Goal: Transaction & Acquisition: Download file/media

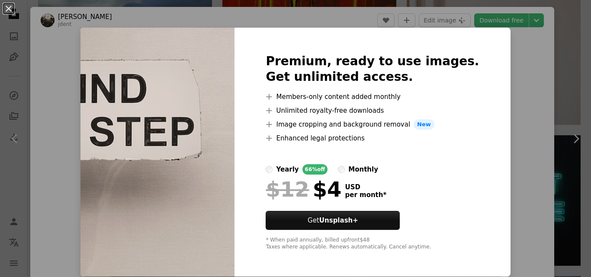
scroll to position [0, 130]
click at [51, 28] on div "An X shape Premium, ready to use images. Get unlimited access. A plus sign Memb…" at bounding box center [295, 138] width 591 height 277
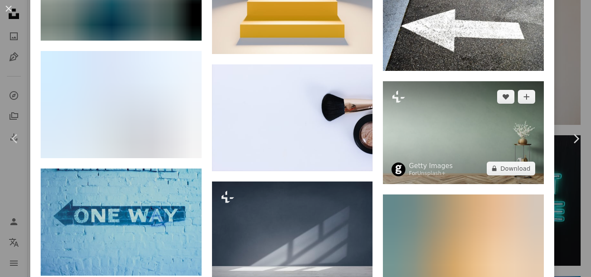
scroll to position [2479, 0]
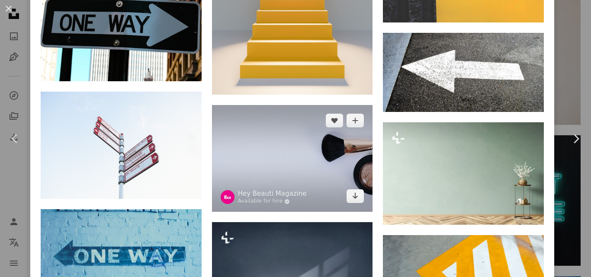
click at [333, 126] on img at bounding box center [292, 158] width 161 height 107
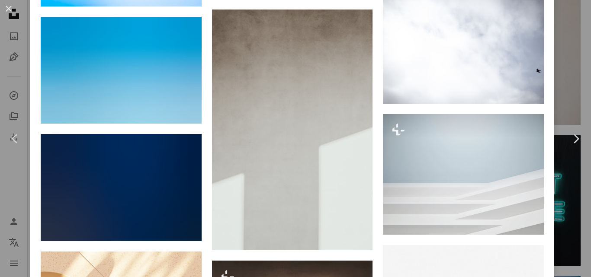
scroll to position [1904, 0]
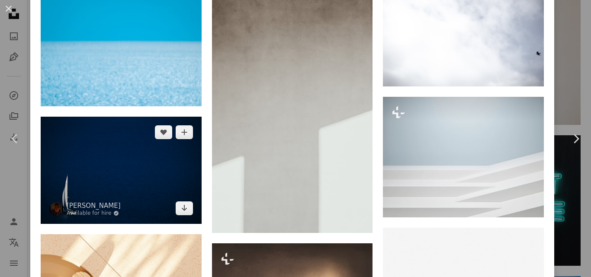
click at [161, 152] on img at bounding box center [121, 170] width 161 height 107
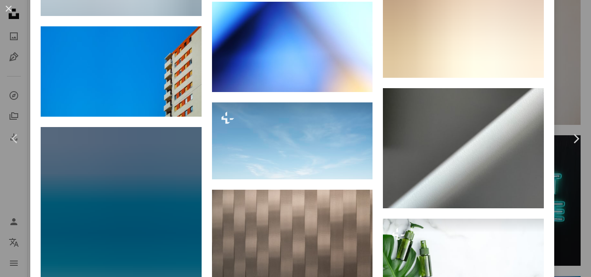
scroll to position [3530, 0]
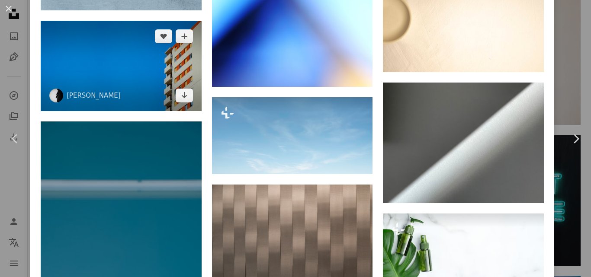
click at [161, 35] on img at bounding box center [121, 66] width 161 height 90
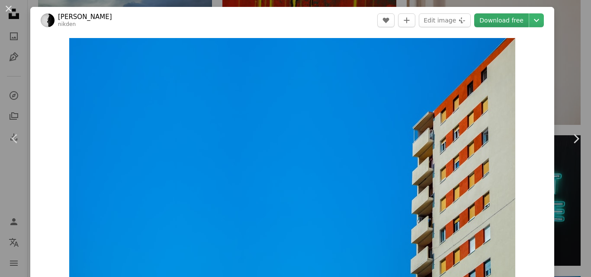
click at [490, 23] on link "Download free" at bounding box center [501, 20] width 55 height 14
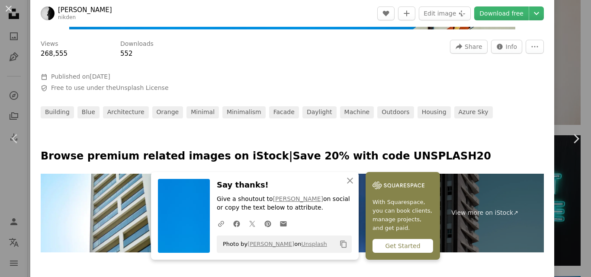
scroll to position [476, 0]
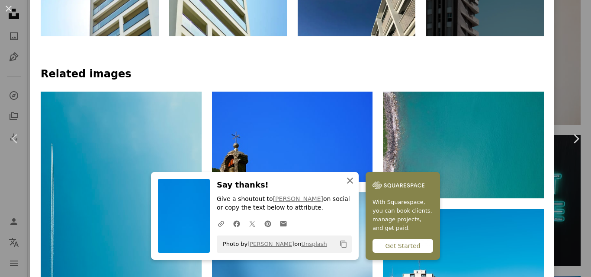
drag, startPoint x: 345, startPoint y: 182, endPoint x: 354, endPoint y: 187, distance: 9.7
click at [347, 182] on icon "button" at bounding box center [350, 181] width 6 height 6
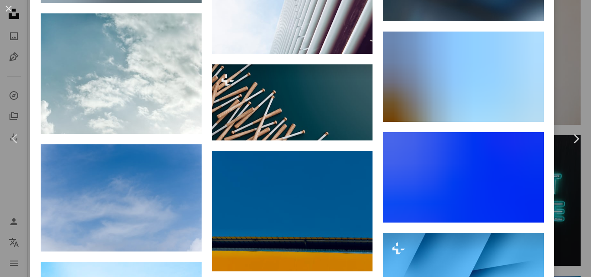
scroll to position [4664, 0]
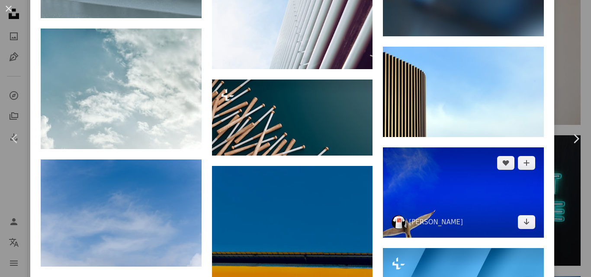
click at [455, 148] on img at bounding box center [463, 193] width 161 height 90
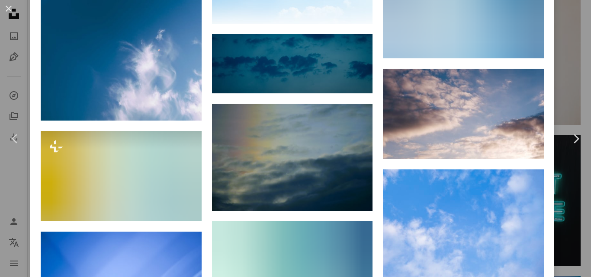
scroll to position [1683, 0]
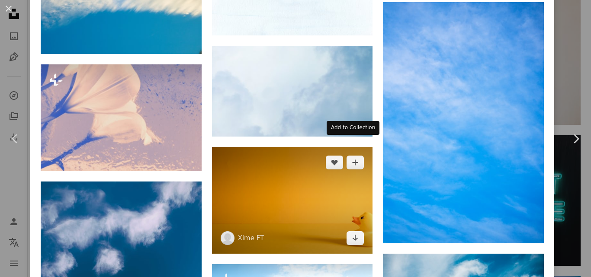
click at [321, 152] on img at bounding box center [292, 200] width 161 height 107
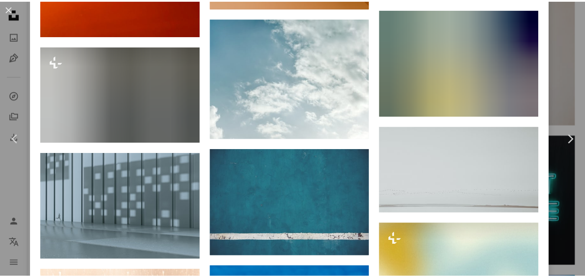
scroll to position [2251, 0]
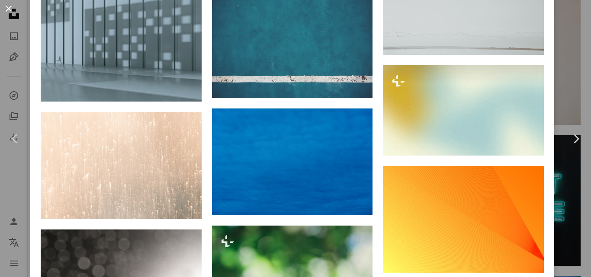
click at [8, 14] on button "An X shape" at bounding box center [8, 8] width 10 height 10
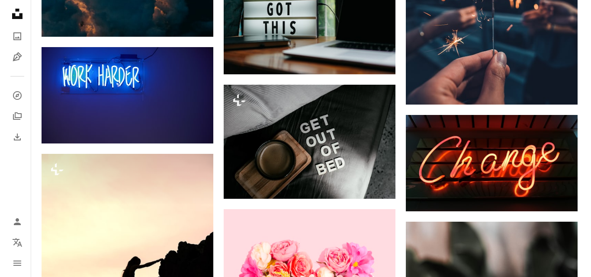
scroll to position [5236, 0]
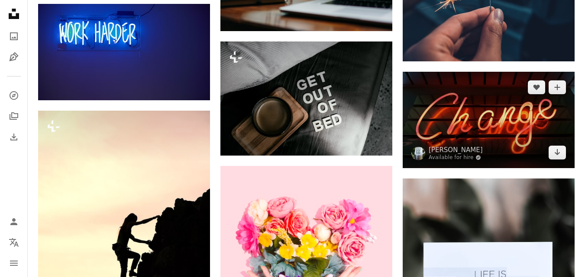
click at [529, 126] on img at bounding box center [488, 120] width 172 height 97
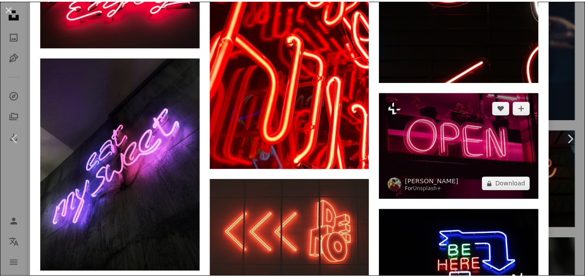
scroll to position [1644, 0]
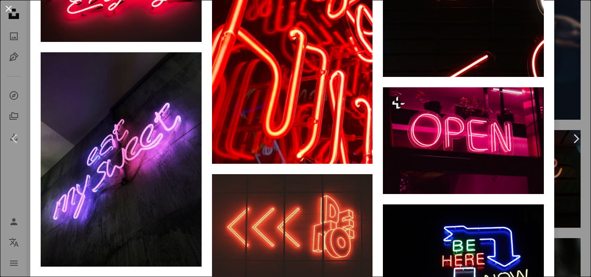
click at [11, 5] on button "An X shape" at bounding box center [8, 8] width 10 height 10
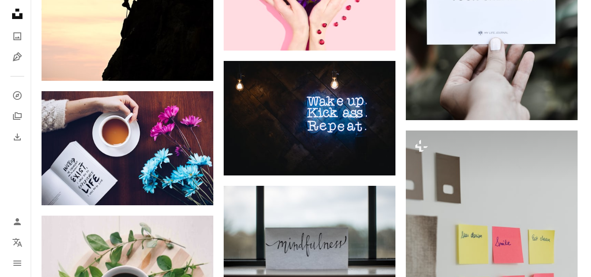
scroll to position [5539, 0]
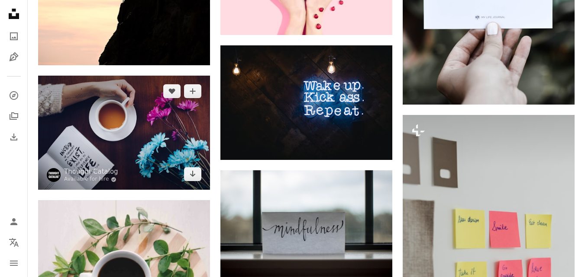
click at [116, 122] on img at bounding box center [124, 133] width 172 height 114
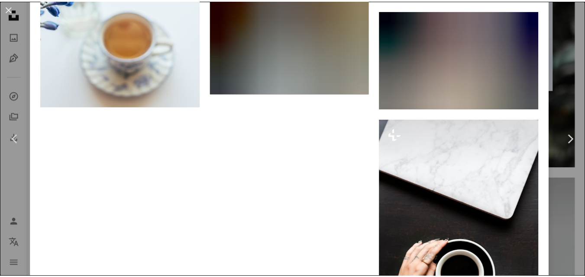
scroll to position [2813, 0]
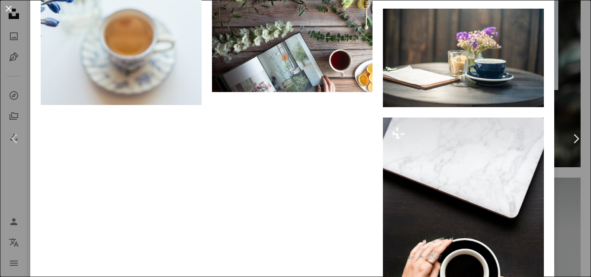
click at [14, 12] on button "An X shape" at bounding box center [8, 8] width 10 height 10
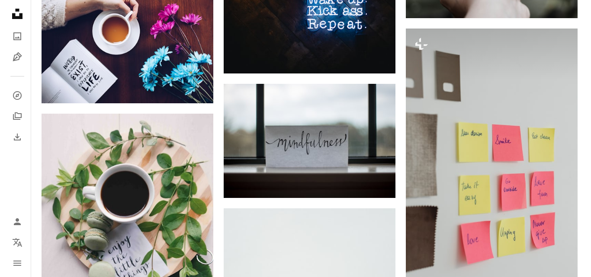
scroll to position [5669, 0]
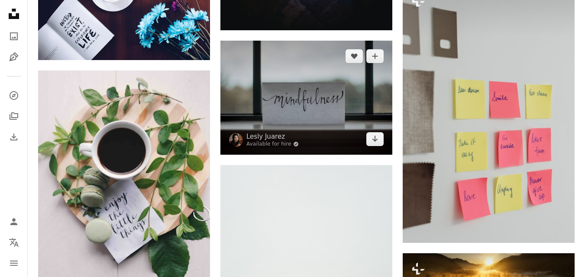
click at [355, 87] on img at bounding box center [306, 98] width 172 height 114
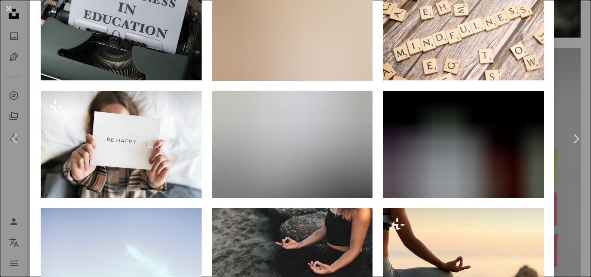
scroll to position [649, 0]
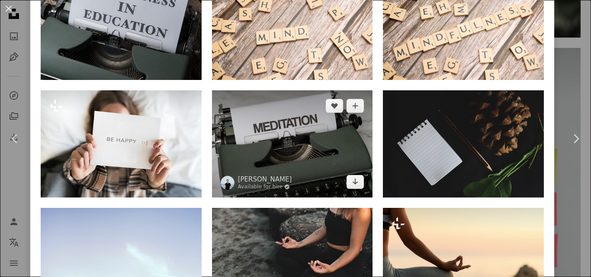
click at [302, 139] on img at bounding box center [292, 143] width 161 height 107
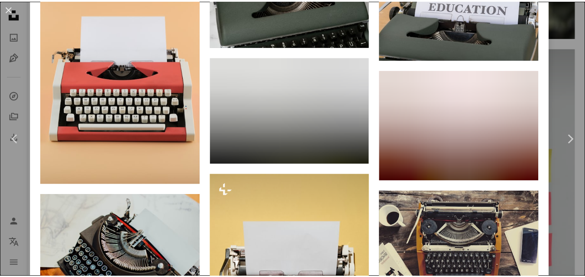
scroll to position [952, 0]
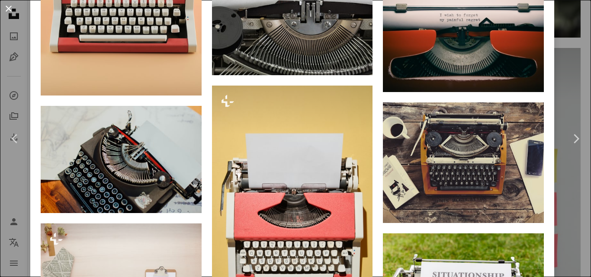
click at [3, 14] on button "An X shape" at bounding box center [8, 8] width 10 height 10
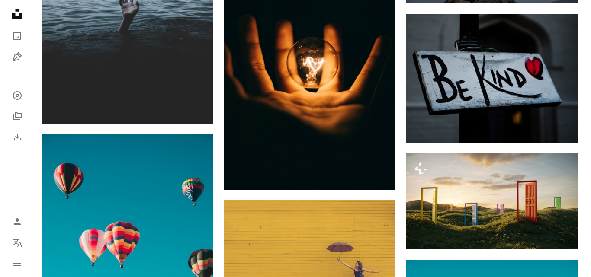
scroll to position [6491, 0]
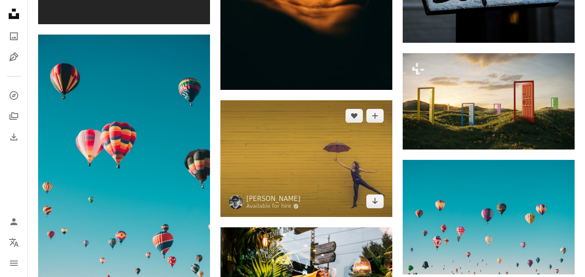
click at [323, 162] on img at bounding box center [306, 158] width 172 height 117
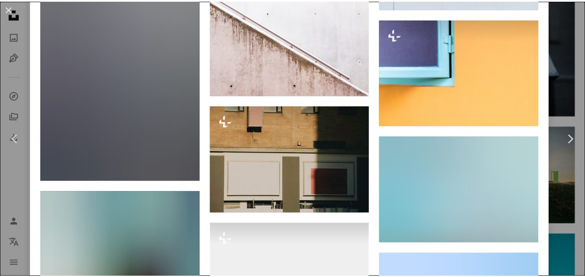
scroll to position [2495, 0]
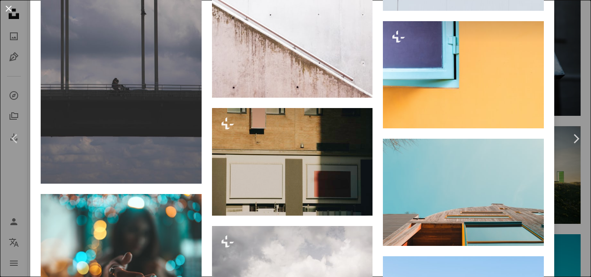
click at [8, 12] on button "An X shape" at bounding box center [8, 8] width 10 height 10
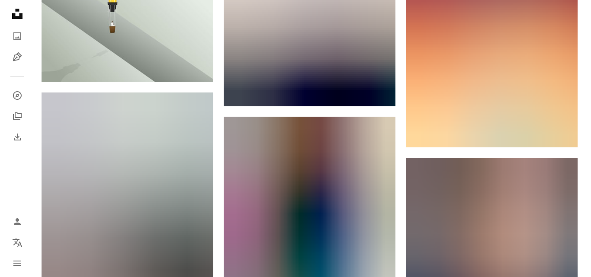
scroll to position [7097, 0]
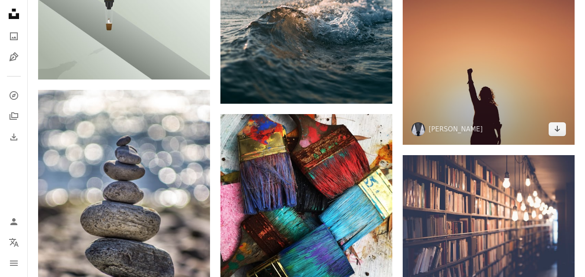
click at [517, 94] on img at bounding box center [488, 37] width 172 height 215
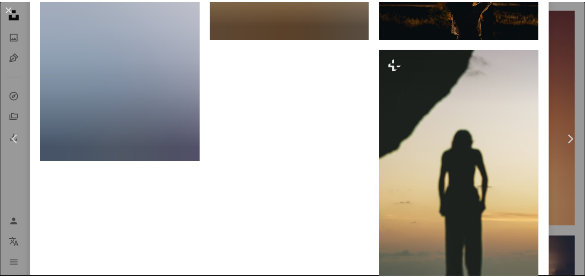
scroll to position [5476, 0]
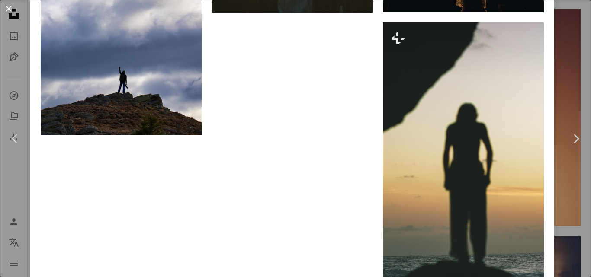
click at [10, 14] on button "An X shape" at bounding box center [8, 8] width 10 height 10
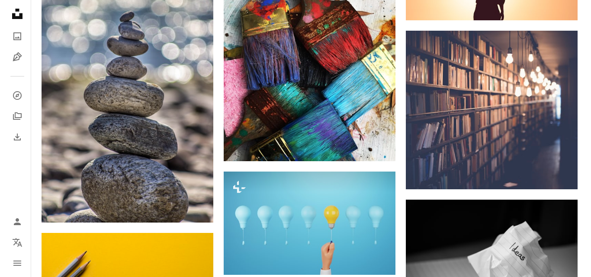
scroll to position [7270, 0]
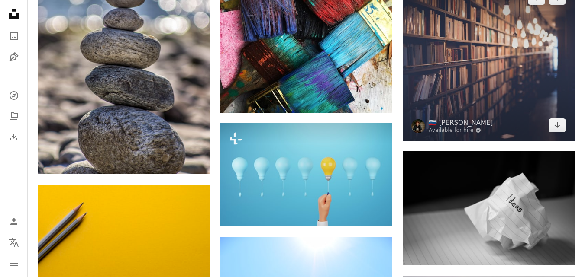
click at [520, 85] on img at bounding box center [488, 61] width 172 height 159
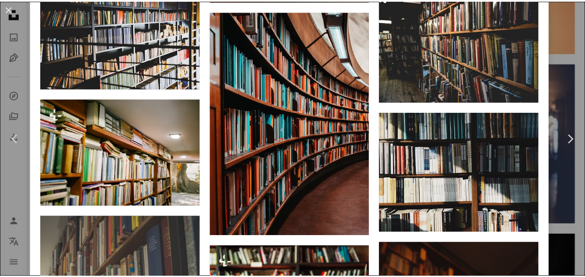
scroll to position [1125, 0]
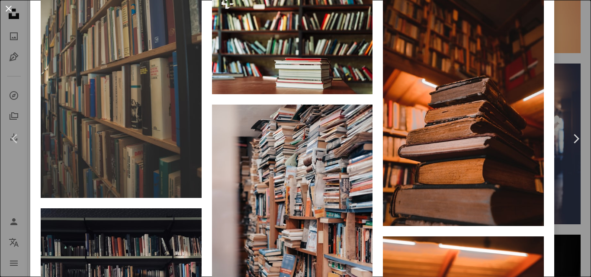
click at [9, 13] on button "An X shape" at bounding box center [8, 8] width 10 height 10
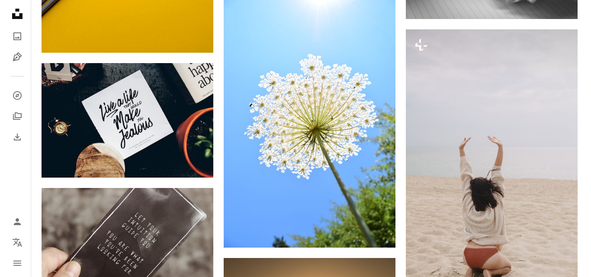
scroll to position [7357, 0]
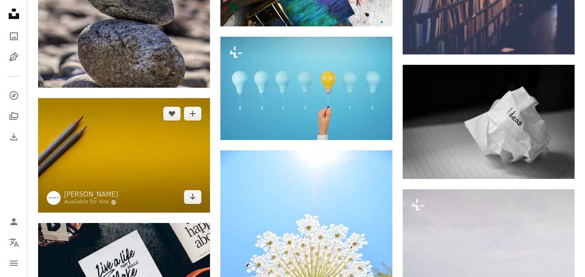
click at [116, 155] on img at bounding box center [124, 155] width 172 height 115
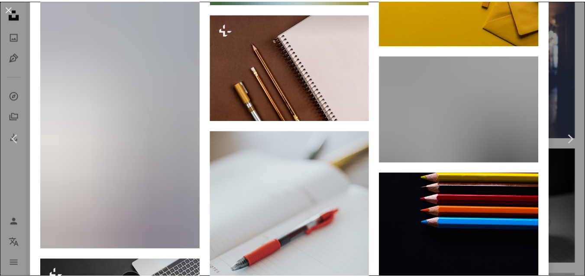
scroll to position [3572, 0]
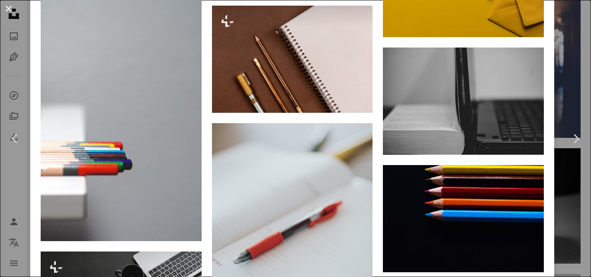
click at [11, 14] on button "An X shape" at bounding box center [8, 8] width 10 height 10
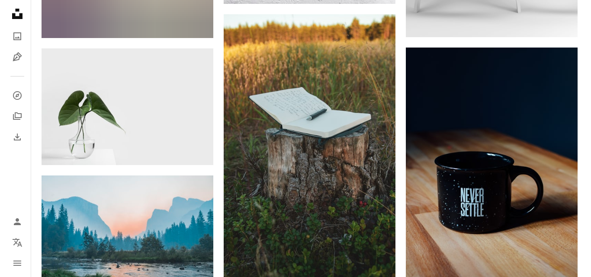
scroll to position [8569, 0]
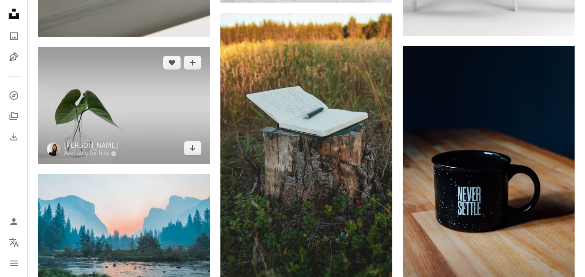
click at [154, 117] on img at bounding box center [124, 105] width 172 height 117
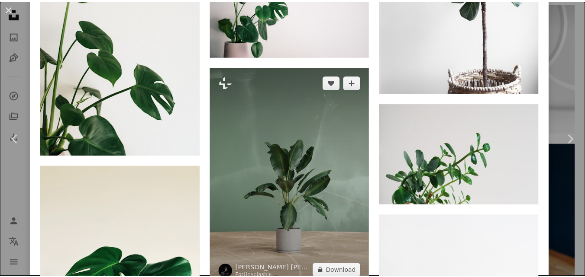
scroll to position [2207, 0]
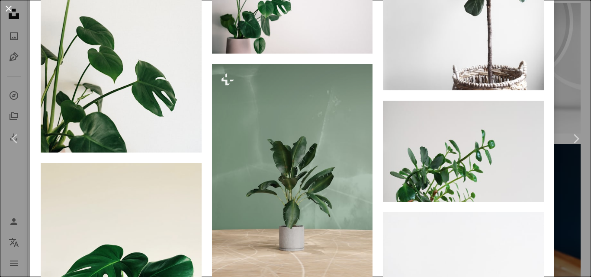
click at [10, 10] on button "An X shape" at bounding box center [8, 8] width 10 height 10
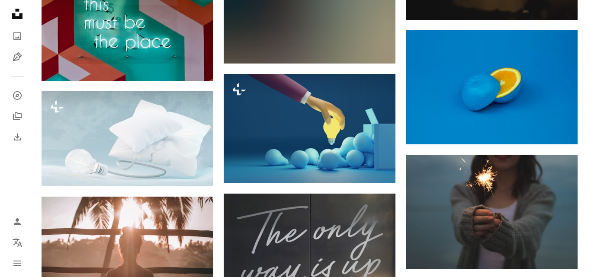
scroll to position [11035, 0]
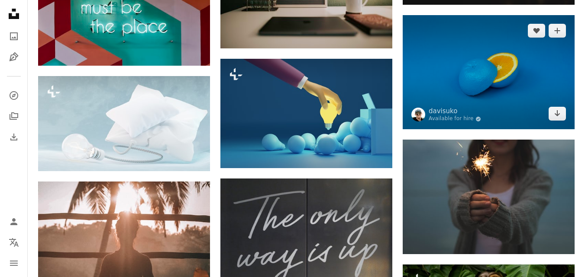
click at [531, 52] on img at bounding box center [488, 72] width 172 height 114
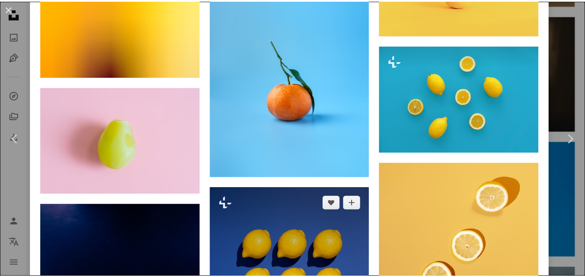
scroll to position [2553, 0]
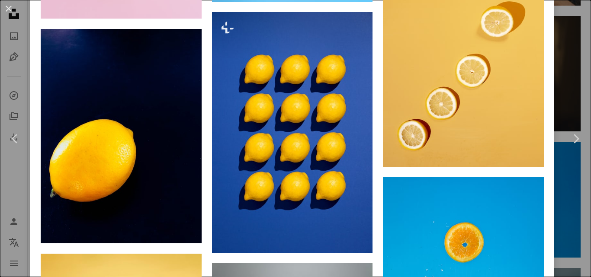
click at [14, 14] on button "An X shape" at bounding box center [8, 8] width 10 height 10
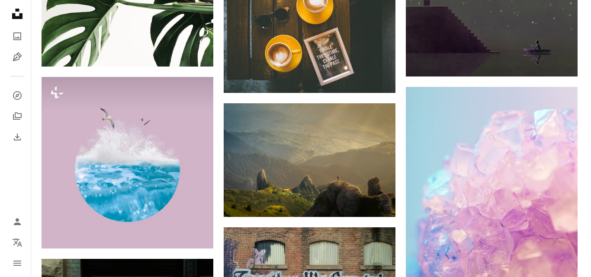
scroll to position [11814, 0]
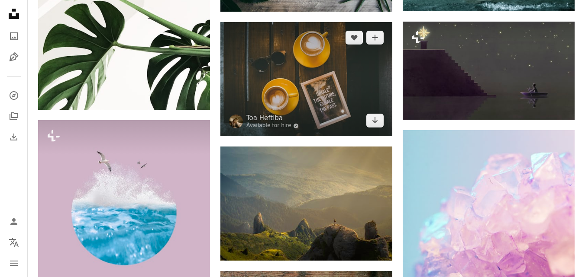
click at [323, 108] on img at bounding box center [306, 79] width 172 height 114
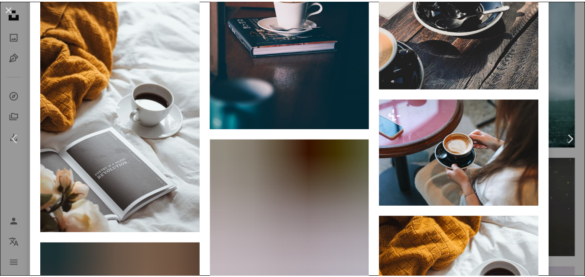
scroll to position [1125, 0]
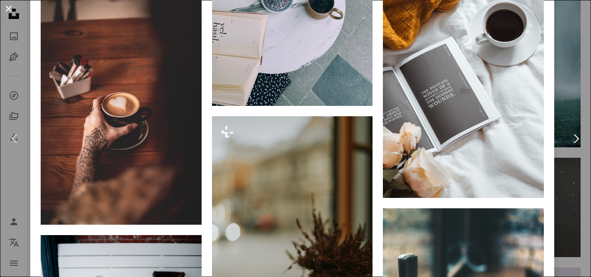
click at [11, 11] on button "An X shape" at bounding box center [8, 8] width 10 height 10
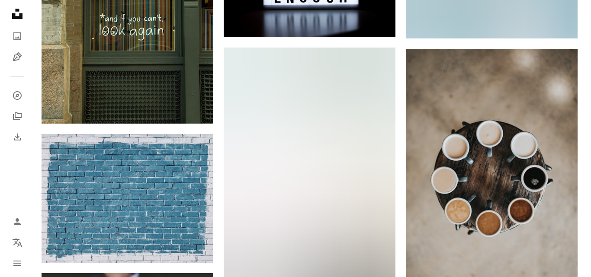
scroll to position [12377, 0]
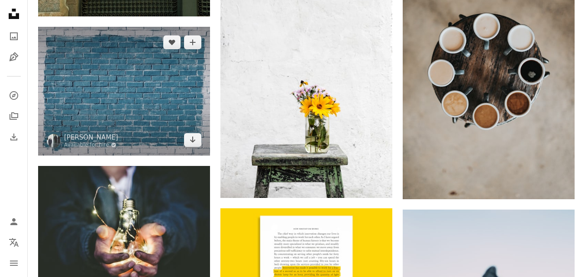
click at [174, 68] on img at bounding box center [124, 91] width 172 height 129
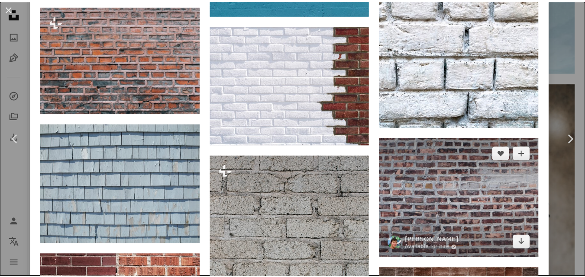
scroll to position [1688, 0]
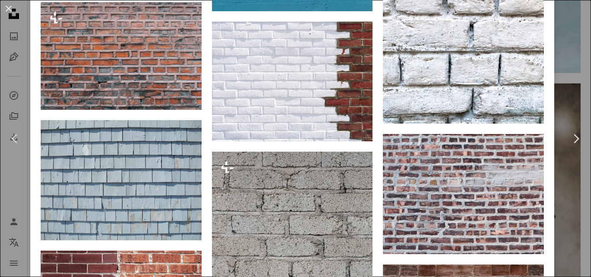
drag, startPoint x: 14, startPoint y: 13, endPoint x: 263, endPoint y: 78, distance: 257.3
click at [14, 13] on button "An X shape" at bounding box center [8, 8] width 10 height 10
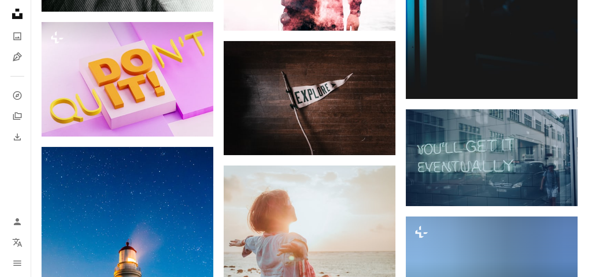
scroll to position [13632, 0]
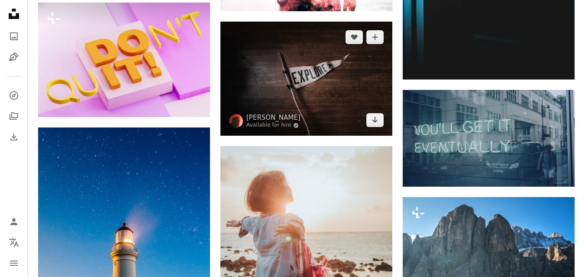
click at [309, 83] on img at bounding box center [306, 79] width 172 height 114
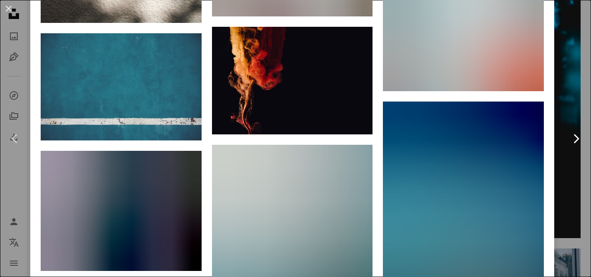
scroll to position [2597, 0]
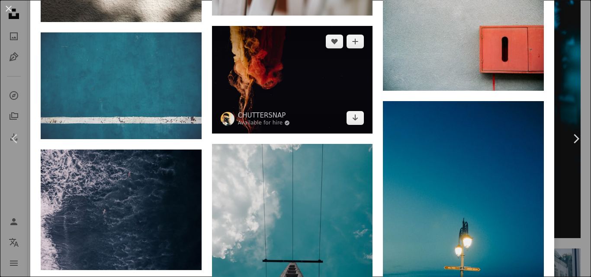
click at [302, 72] on img at bounding box center [292, 79] width 161 height 107
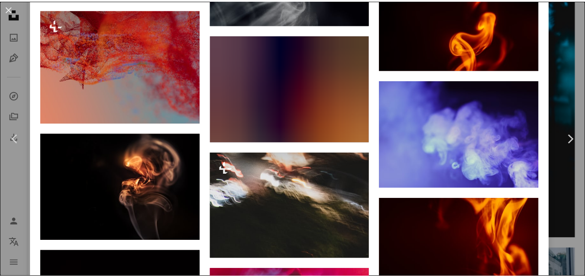
scroll to position [2597, 0]
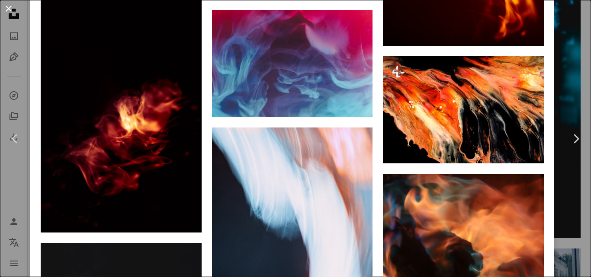
click at [12, 14] on button "An X shape" at bounding box center [8, 8] width 10 height 10
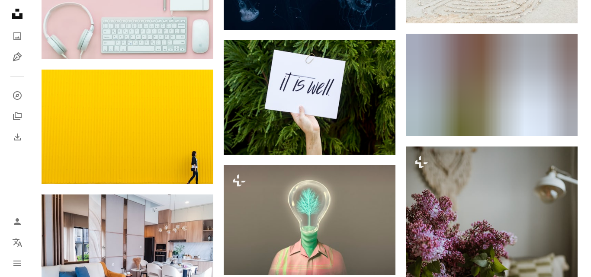
scroll to position [20123, 0]
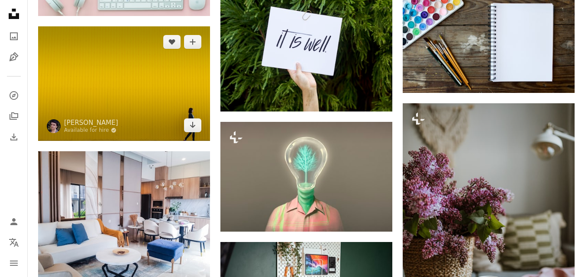
click at [123, 61] on img at bounding box center [124, 83] width 172 height 114
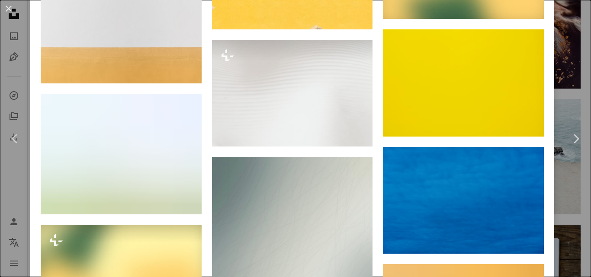
scroll to position [822, 0]
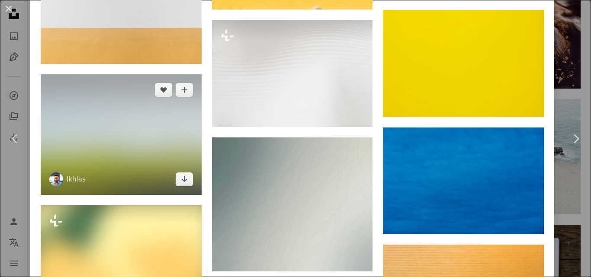
click at [110, 103] on img at bounding box center [121, 134] width 161 height 121
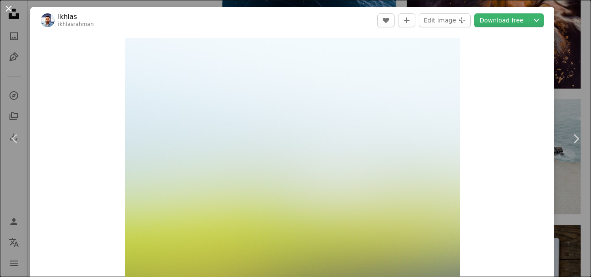
click at [7, 10] on button "An X shape" at bounding box center [8, 8] width 10 height 10
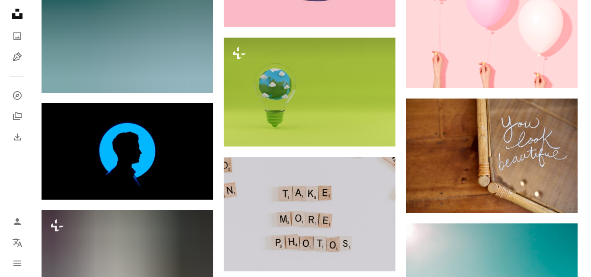
scroll to position [20599, 0]
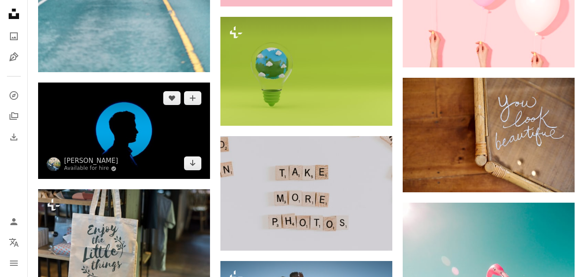
click at [157, 123] on img at bounding box center [124, 131] width 172 height 97
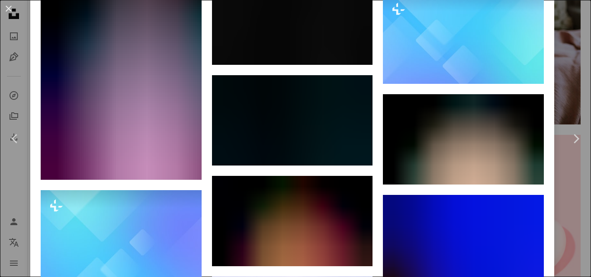
scroll to position [4686, 0]
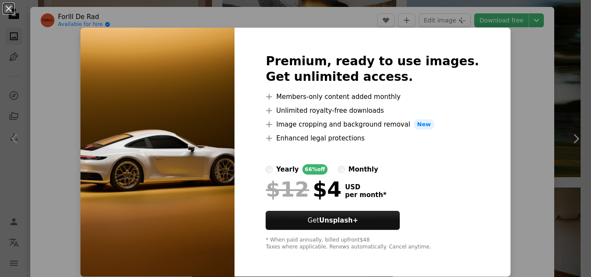
scroll to position [21638, 0]
click at [31, 23] on div "An X shape Premium, ready to use images. Get unlimited access. A plus sign Memb…" at bounding box center [295, 138] width 591 height 277
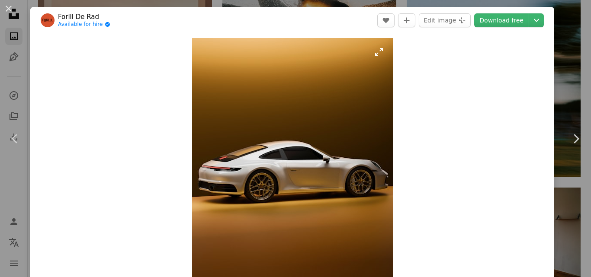
click at [233, 116] on img "Zoom in on this image" at bounding box center [292, 163] width 201 height 251
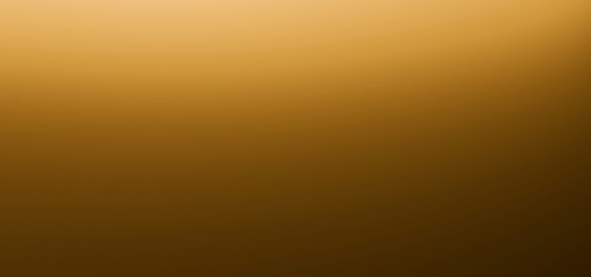
scroll to position [223, 0]
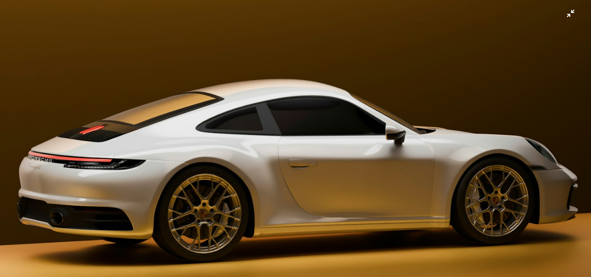
click at [233, 116] on img "Zoom out on this image" at bounding box center [296, 146] width 592 height 740
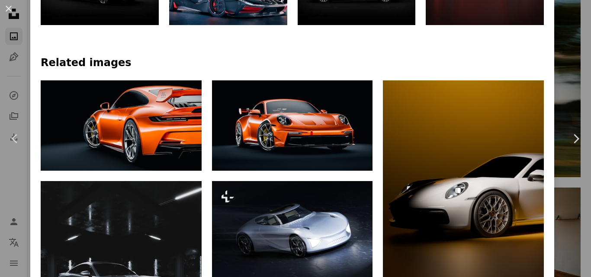
scroll to position [618, 0]
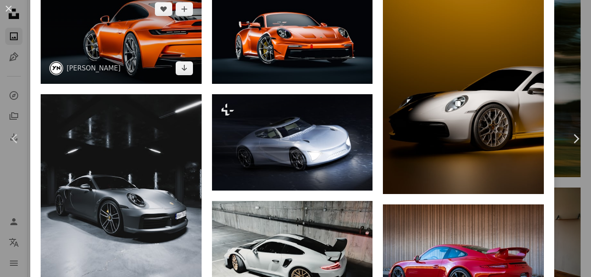
click at [150, 30] on img at bounding box center [121, 39] width 161 height 90
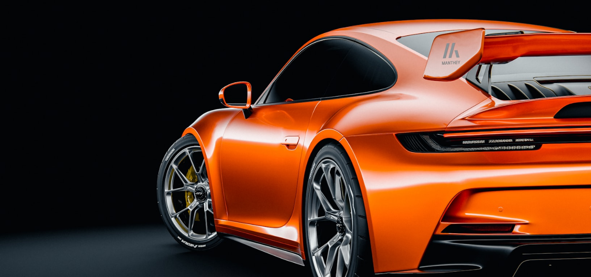
scroll to position [24, 0]
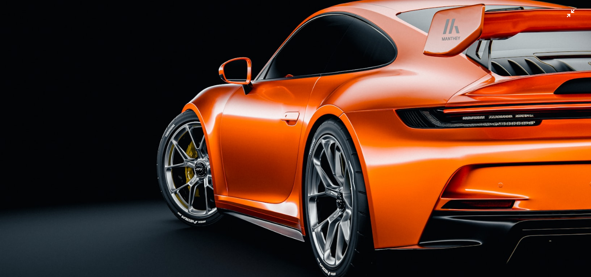
drag, startPoint x: 189, startPoint y: 48, endPoint x: 342, endPoint y: 108, distance: 164.4
click at [342, 108] on img "Zoom out on this image" at bounding box center [296, 141] width 592 height 333
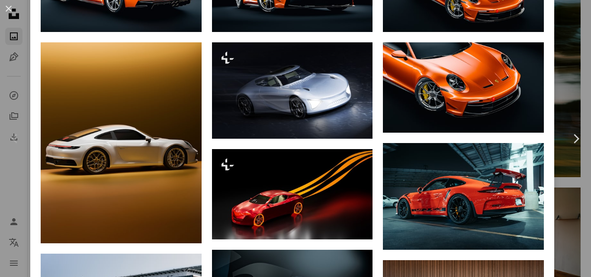
scroll to position [661, 0]
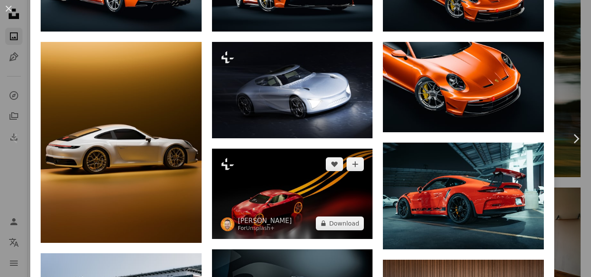
click at [295, 175] on img at bounding box center [292, 194] width 161 height 90
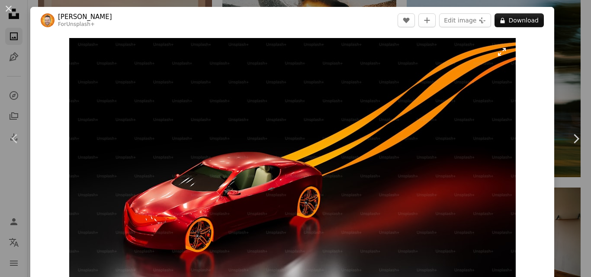
click at [357, 142] on img "Zoom in on this image" at bounding box center [292, 163] width 447 height 251
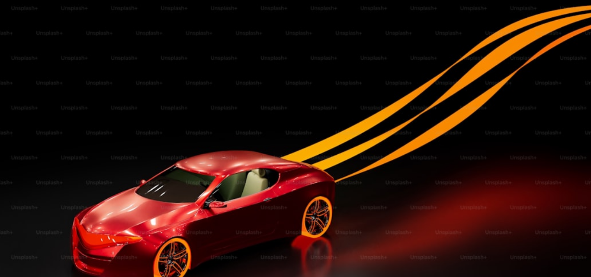
scroll to position [24, 0]
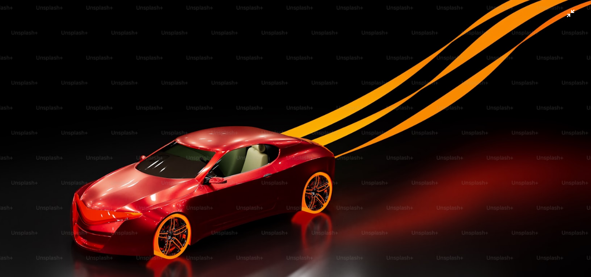
click at [357, 142] on img "Zoom out on this image" at bounding box center [296, 141] width 592 height 333
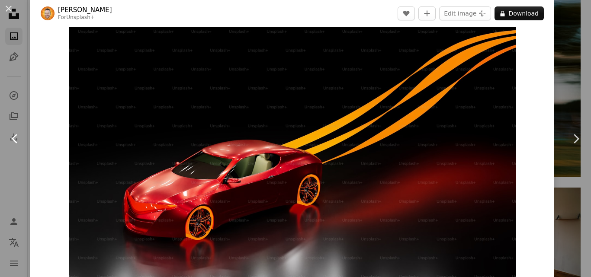
click at [13, 138] on icon at bounding box center [15, 138] width 6 height 9
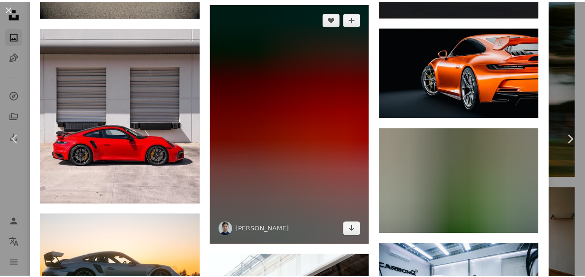
scroll to position [1601, 0]
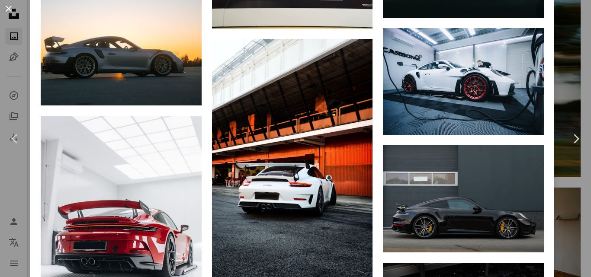
click at [8, 13] on button "An X shape" at bounding box center [8, 8] width 10 height 10
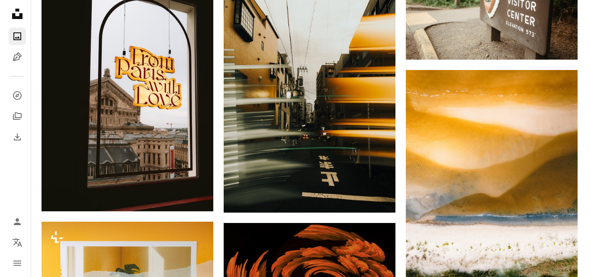
scroll to position [22547, 0]
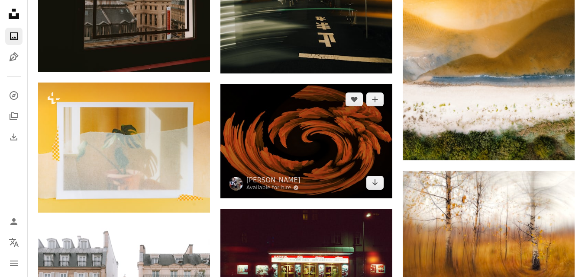
click at [337, 152] on img at bounding box center [306, 141] width 172 height 114
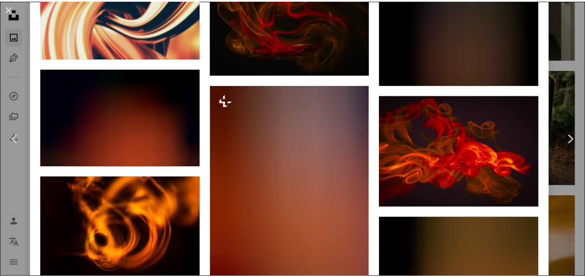
scroll to position [995, 0]
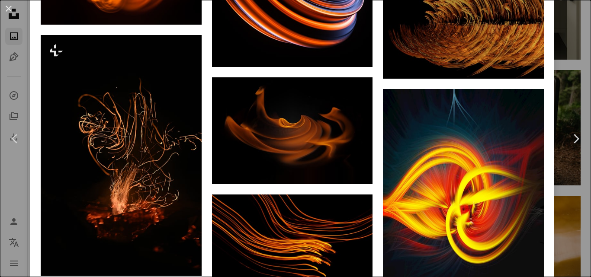
click at [13, 21] on div "An X shape Chevron left Chevron right MARIOLA GROBELSKA Available for hire A ch…" at bounding box center [295, 138] width 591 height 277
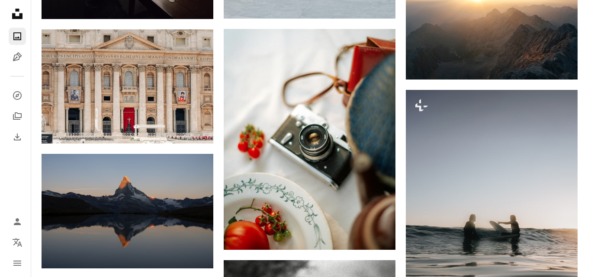
scroll to position [48253, 0]
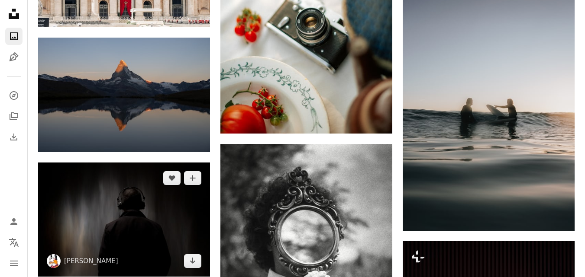
click at [107, 174] on img at bounding box center [124, 220] width 172 height 114
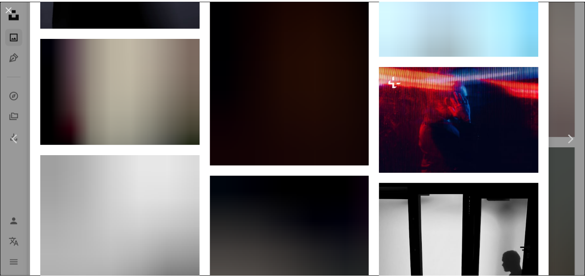
scroll to position [3994, 0]
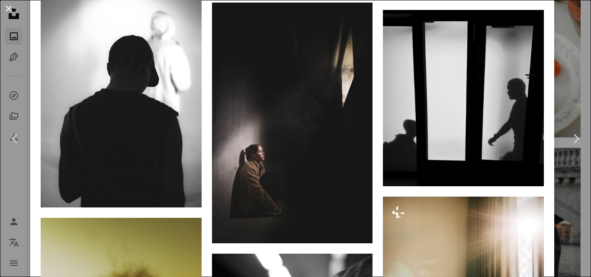
click at [7, 14] on button "An X shape" at bounding box center [8, 8] width 10 height 10
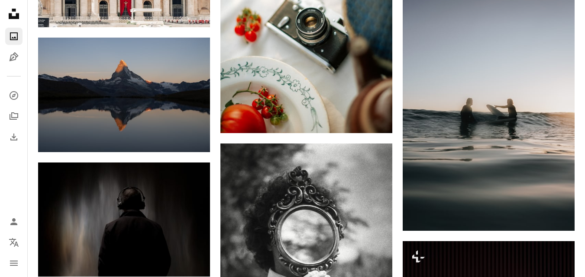
drag, startPoint x: 11, startPoint y: 10, endPoint x: 93, endPoint y: 19, distance: 82.3
click at [11, 10] on icon "Unsplash logo Unsplash Home" at bounding box center [13, 13] width 17 height 17
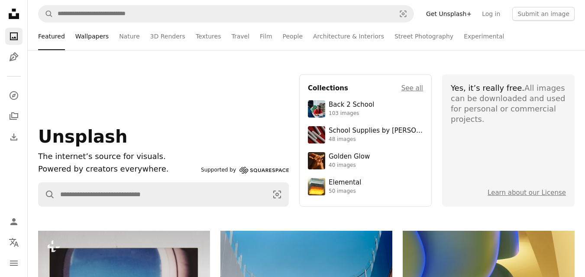
click at [89, 39] on link "Wallpapers" at bounding box center [91, 37] width 33 height 28
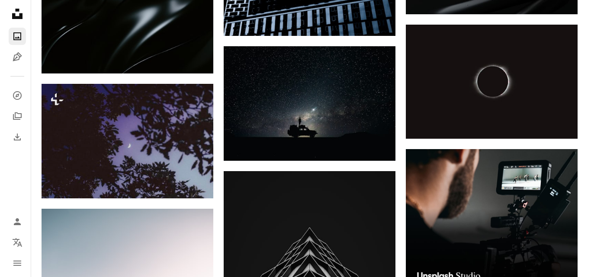
scroll to position [2337, 0]
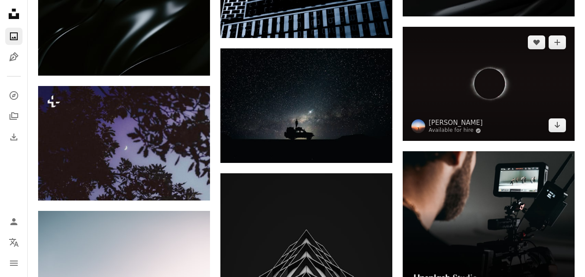
click at [494, 83] on img at bounding box center [488, 84] width 172 height 114
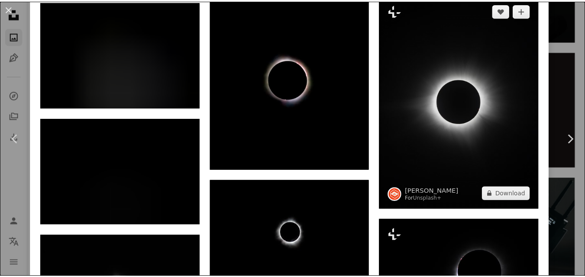
scroll to position [866, 0]
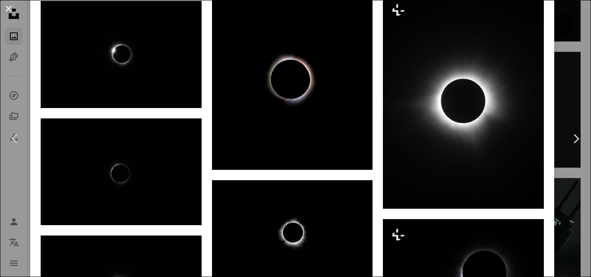
click at [8, 13] on button "An X shape" at bounding box center [8, 8] width 10 height 10
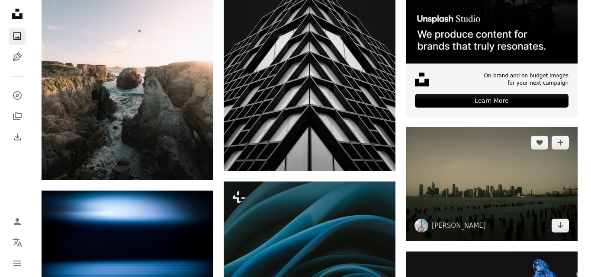
scroll to position [2813, 0]
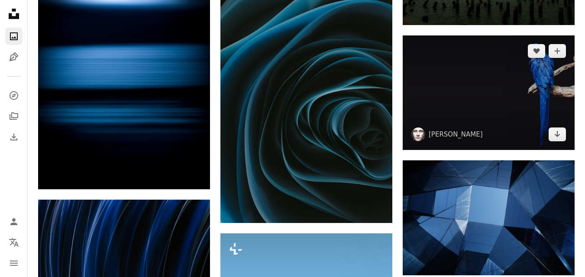
click at [516, 98] on img at bounding box center [488, 92] width 172 height 114
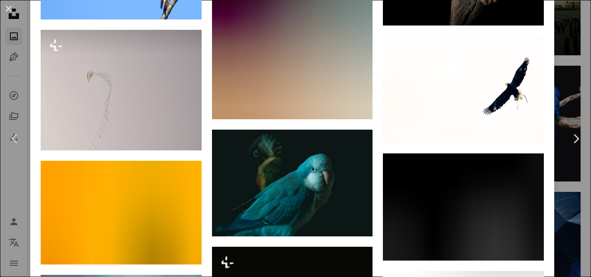
scroll to position [2625, 0]
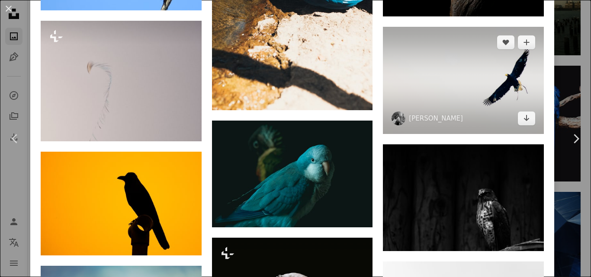
click at [464, 68] on img at bounding box center [463, 80] width 161 height 107
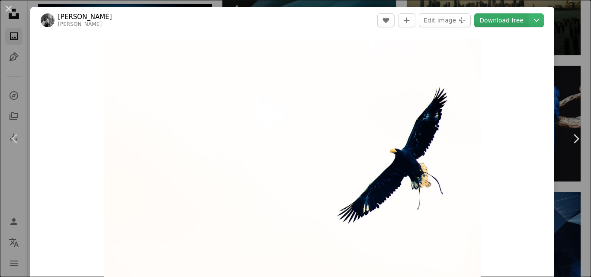
click at [485, 22] on link "Download free" at bounding box center [501, 20] width 55 height 14
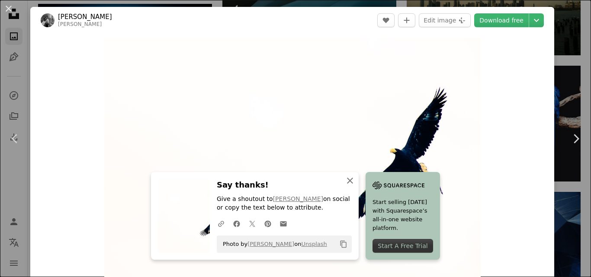
click at [346, 185] on icon "An X shape" at bounding box center [350, 181] width 10 height 10
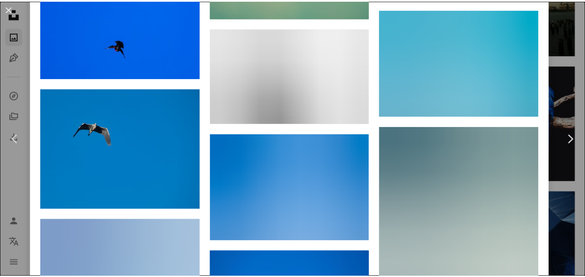
scroll to position [8025, 0]
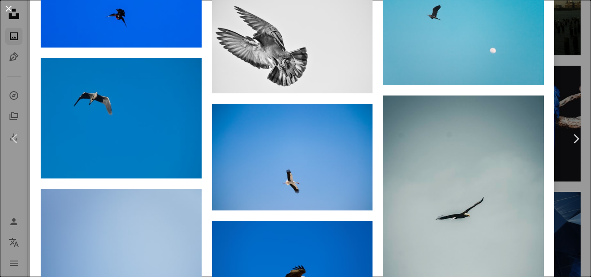
click at [10, 10] on button "An X shape" at bounding box center [8, 8] width 10 height 10
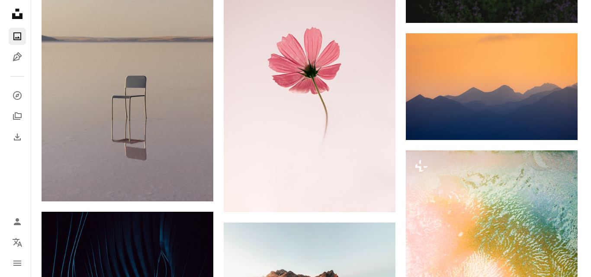
scroll to position [9261, 0]
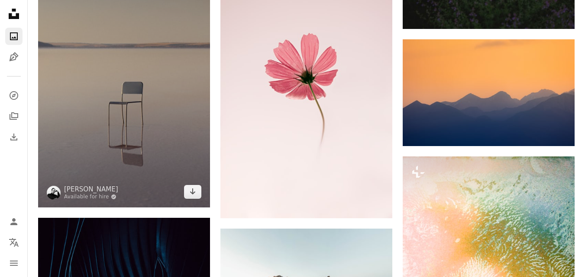
click at [148, 126] on img at bounding box center [124, 79] width 172 height 258
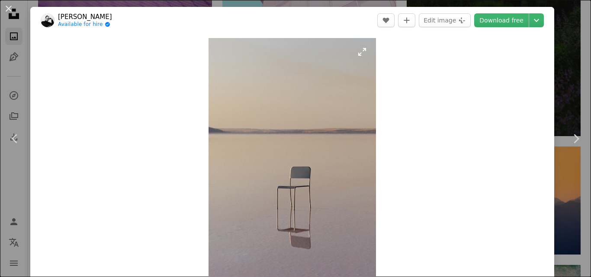
click at [310, 133] on img "Zoom in on this image" at bounding box center [292, 163] width 167 height 251
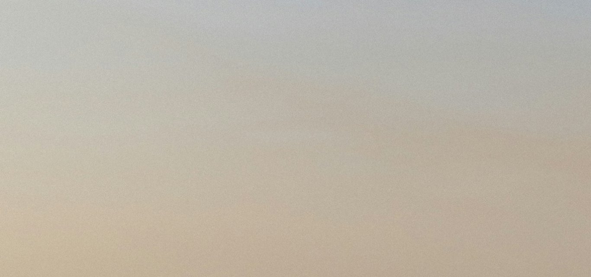
scroll to position [296, 0]
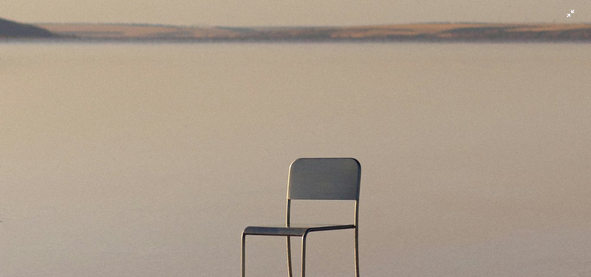
click at [310, 133] on img "Zoom out on this image" at bounding box center [296, 148] width 592 height 888
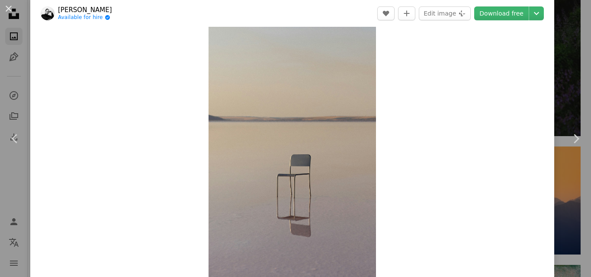
click at [310, 133] on img "Zoom in on this image" at bounding box center [292, 151] width 167 height 251
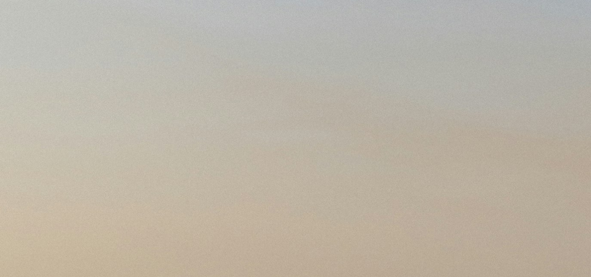
scroll to position [296, 0]
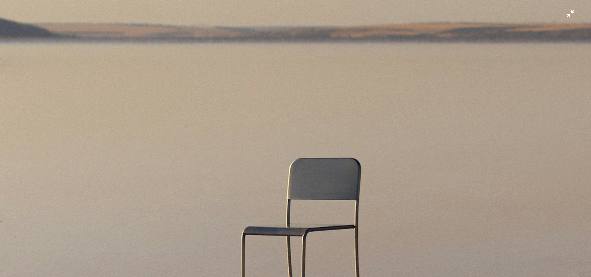
click at [333, 186] on img "Zoom out on this image" at bounding box center [296, 148] width 592 height 888
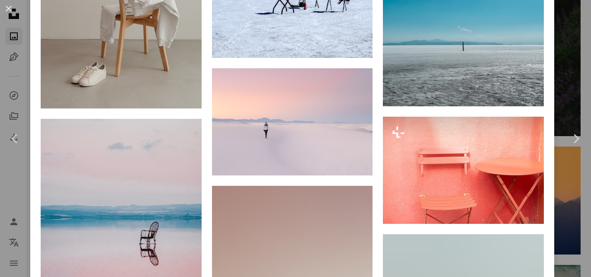
scroll to position [3083, 0]
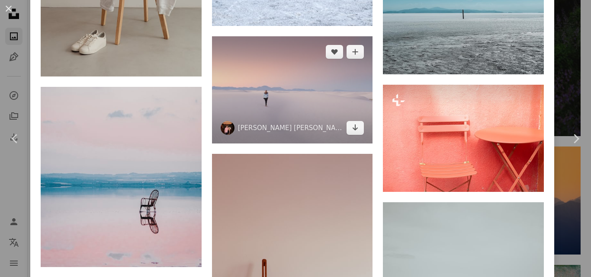
click at [294, 79] on img at bounding box center [292, 89] width 161 height 107
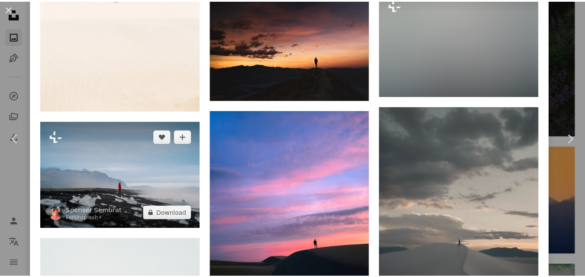
scroll to position [3173, 0]
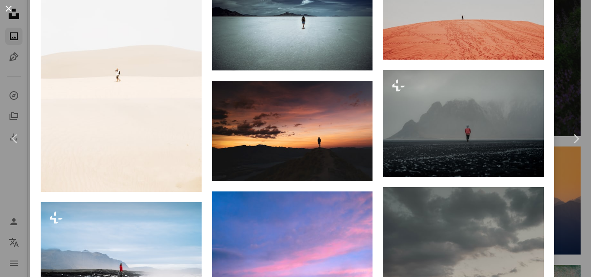
click at [5, 7] on button "An X shape" at bounding box center [8, 8] width 10 height 10
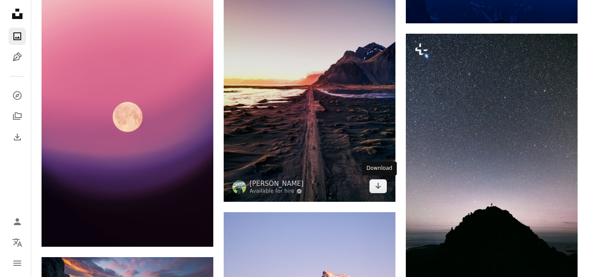
scroll to position [12031, 0]
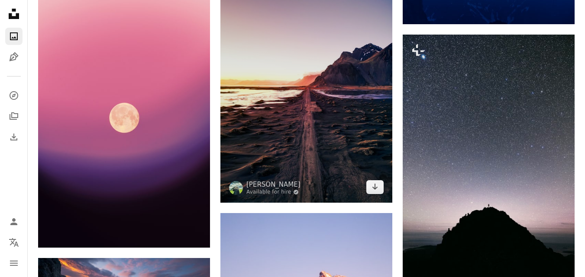
click at [324, 142] on img at bounding box center [306, 88] width 172 height 229
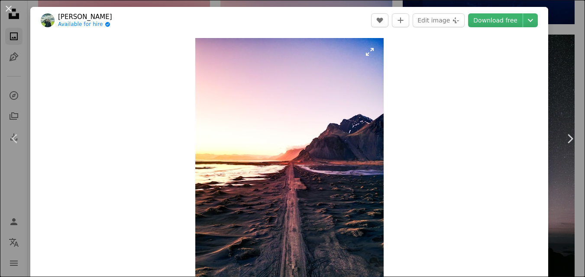
click at [294, 146] on img "Zoom in on this image" at bounding box center [289, 163] width 188 height 251
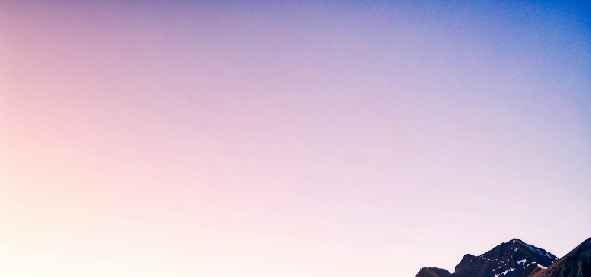
scroll to position [248, 0]
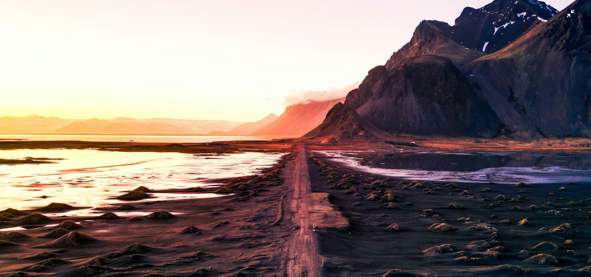
click at [294, 146] on img "Zoom out on this image" at bounding box center [296, 146] width 592 height 789
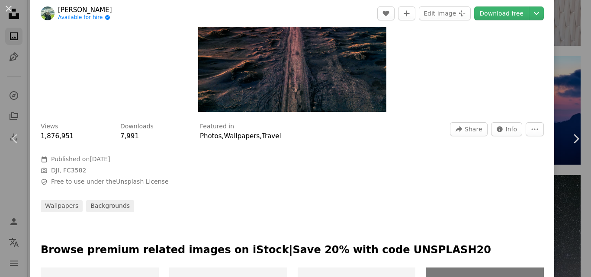
scroll to position [271, 0]
